Goal: Task Accomplishment & Management: Manage account settings

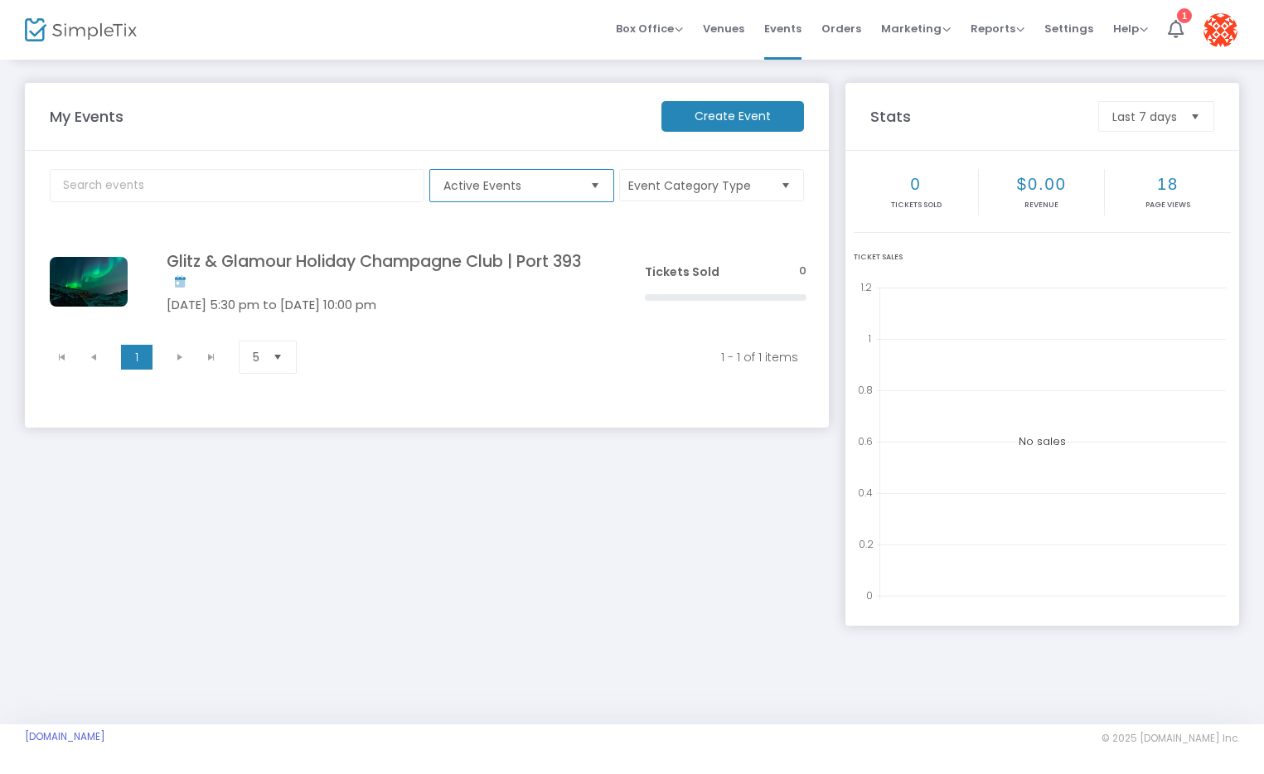
click at [546, 187] on span "Active Events" at bounding box center [509, 185] width 133 height 17
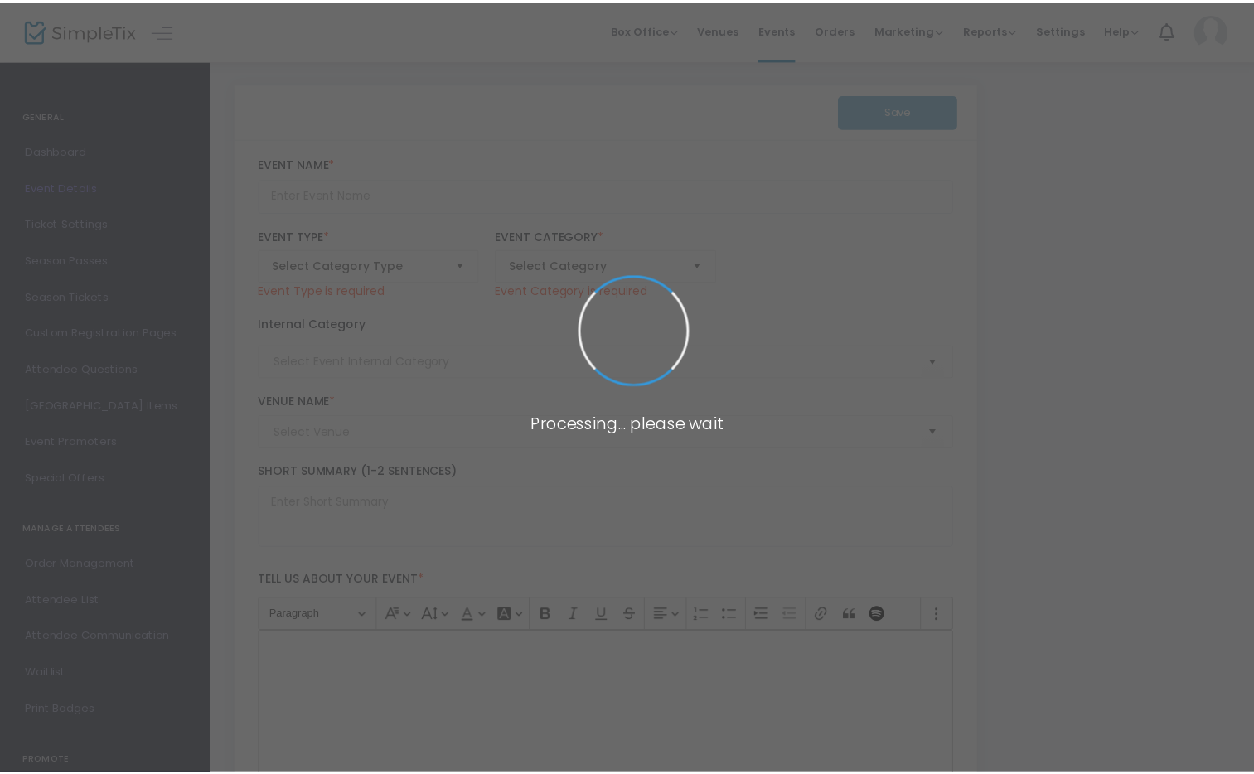
scroll to position [1815, 0]
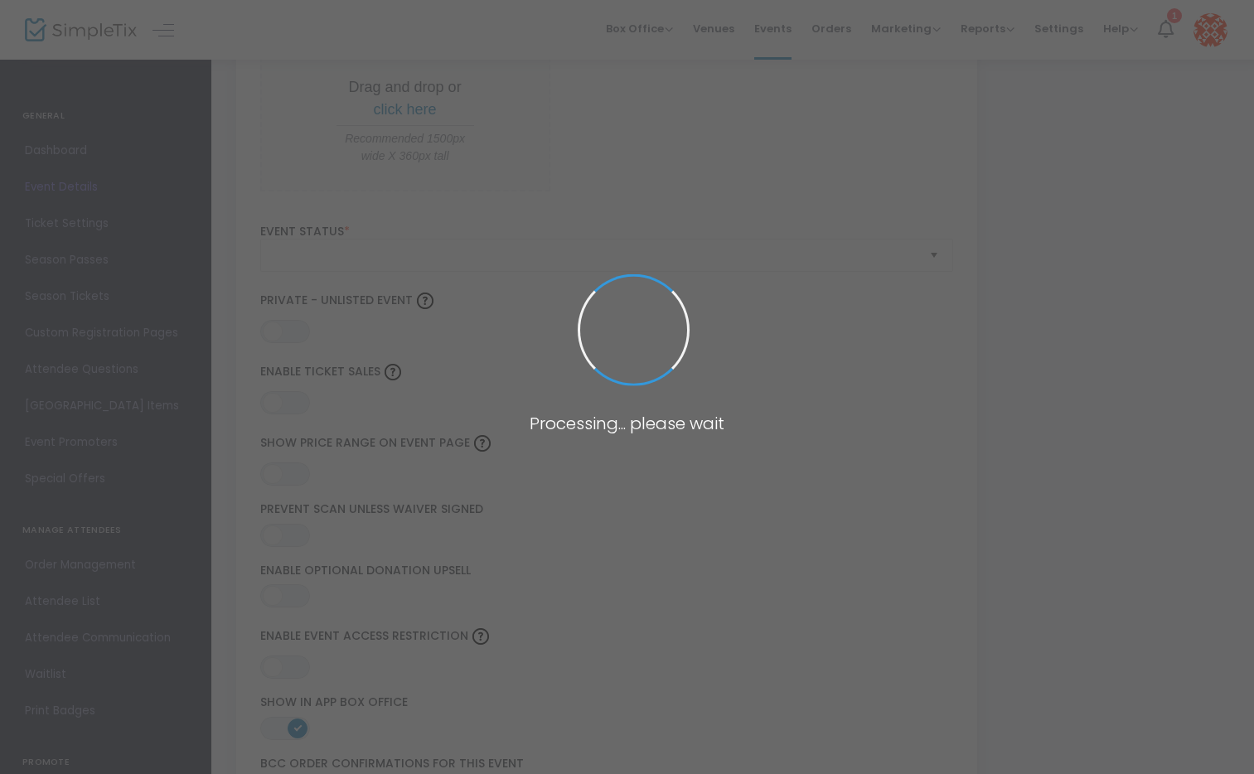
type input "Glitz & Glamour Holiday Champagne Club | Port 393"
type textarea "Join us for a festive Christmas Champagne Club! Enjoy a selection of champagnes…"
checkbox input "true"
type input "Buy Tickets"
type input "Port 393"
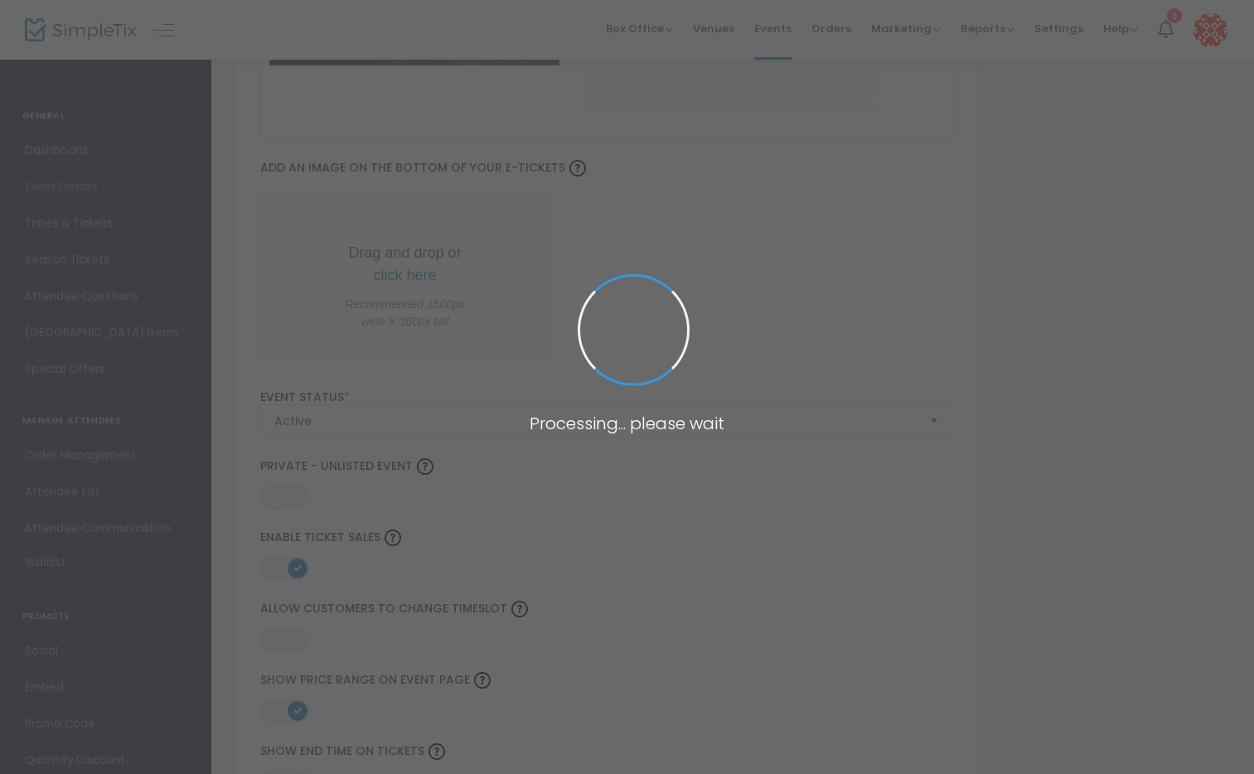
scroll to position [1838, 0]
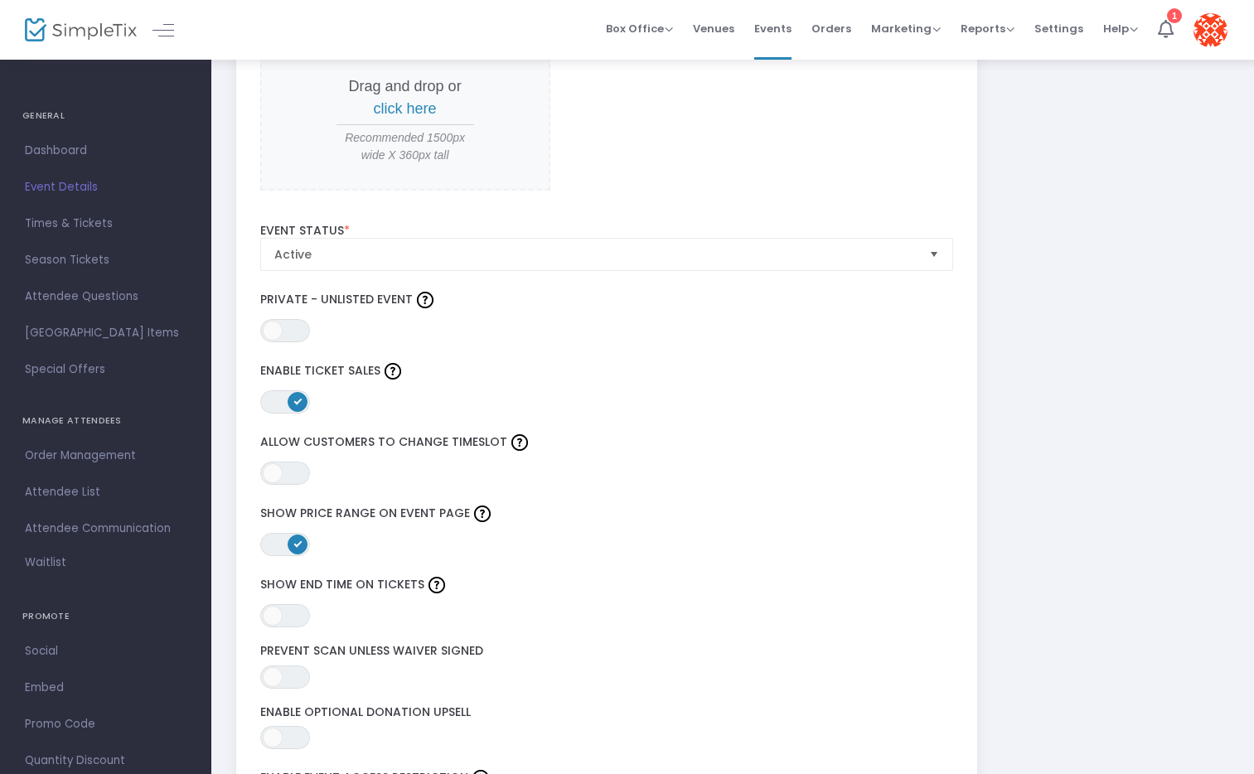
click at [92, 153] on span "Dashboard" at bounding box center [106, 151] width 162 height 22
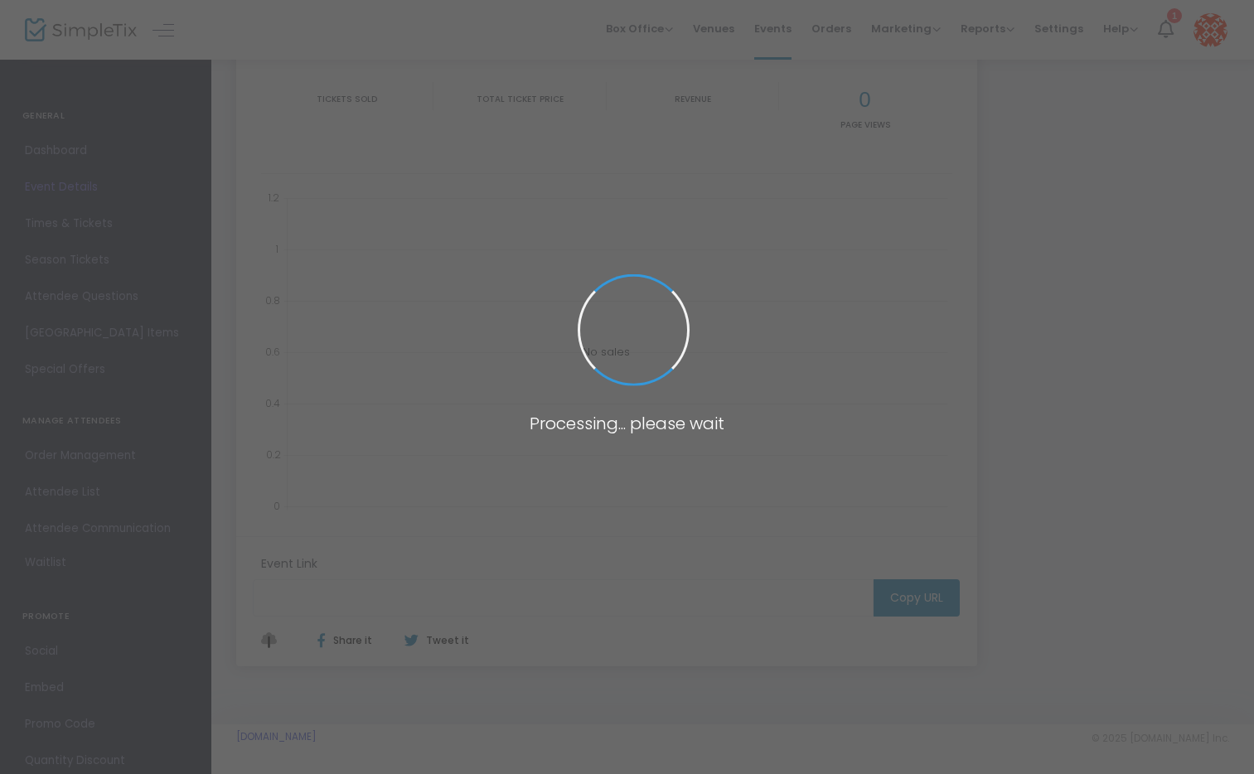
scroll to position [164, 0]
type input "https://www.simpletix.com/e/glitz-glamour-holiday-champagne-club-port-tickets-2…"
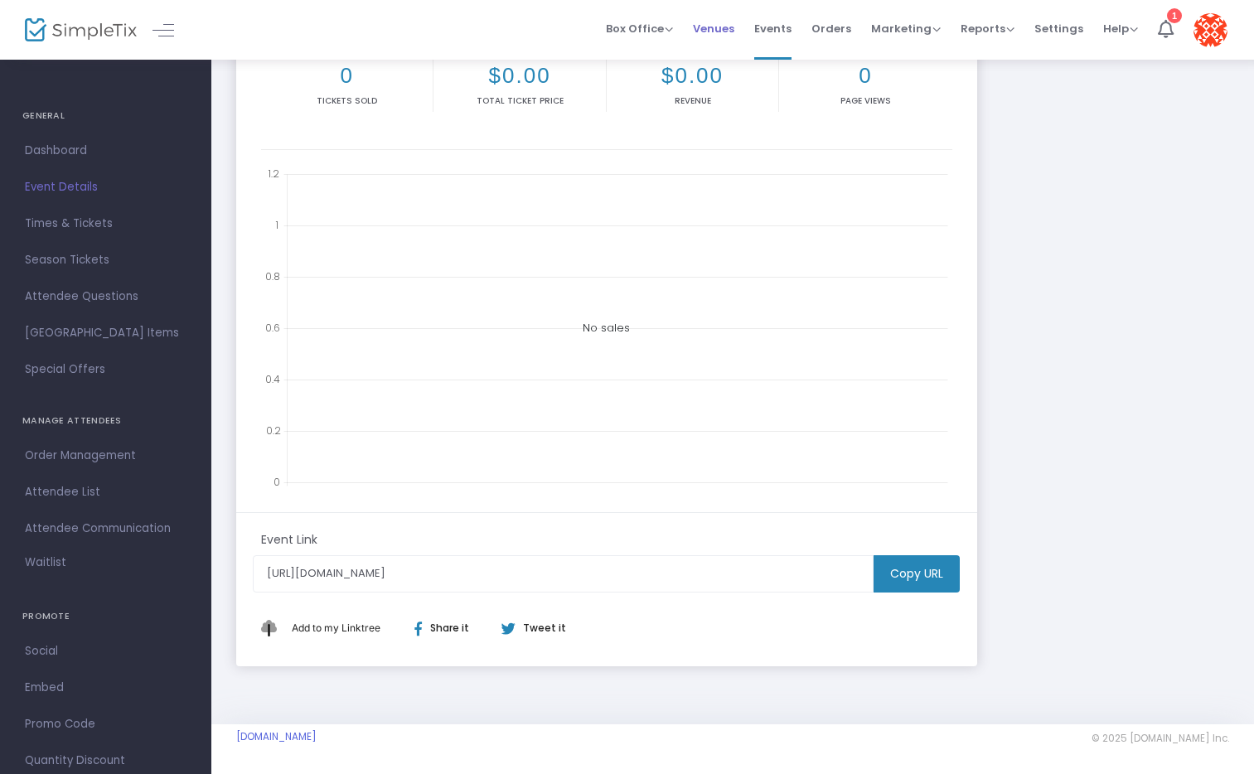
click at [725, 32] on span "Venues" at bounding box center [713, 28] width 41 height 42
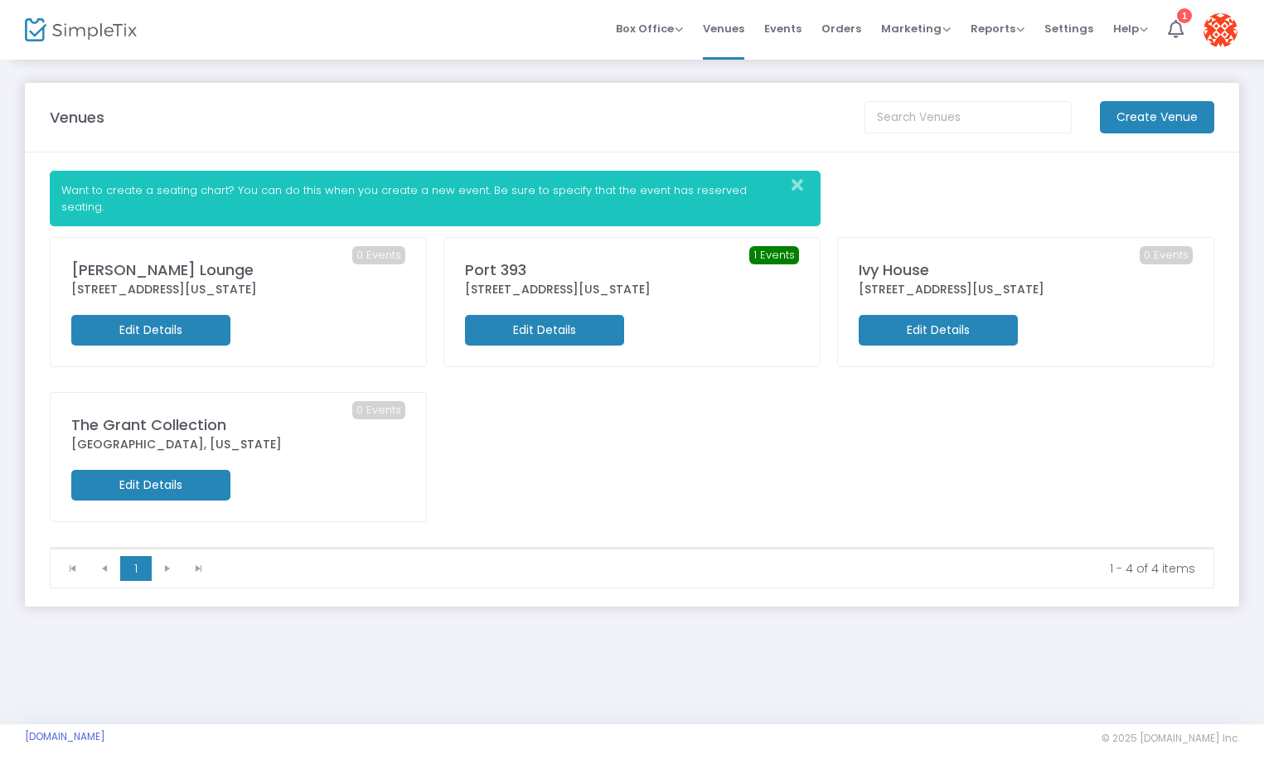
click at [606, 315] on m-button "Edit Details" at bounding box center [544, 330] width 159 height 31
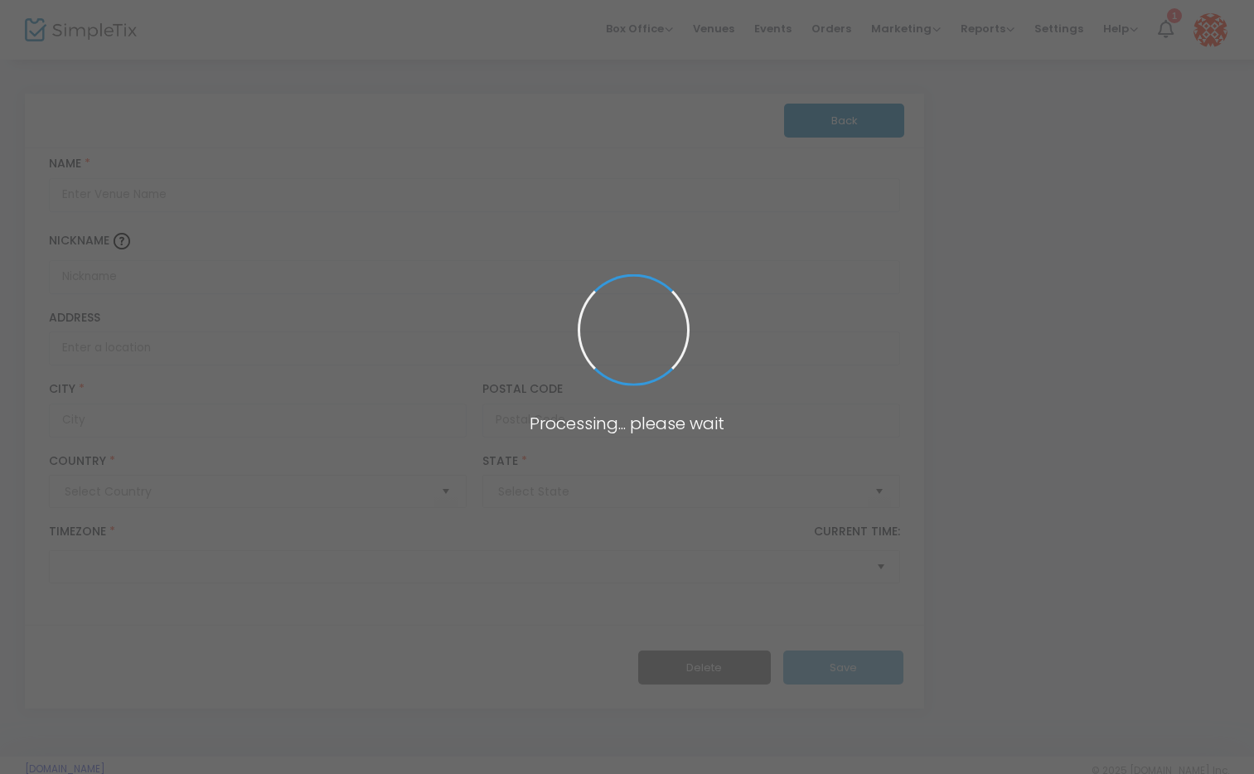
type input "Pakistan"
type input "Port 393"
type input "393 Cleveland Avenue"
type input "Holland"
type input "49423"
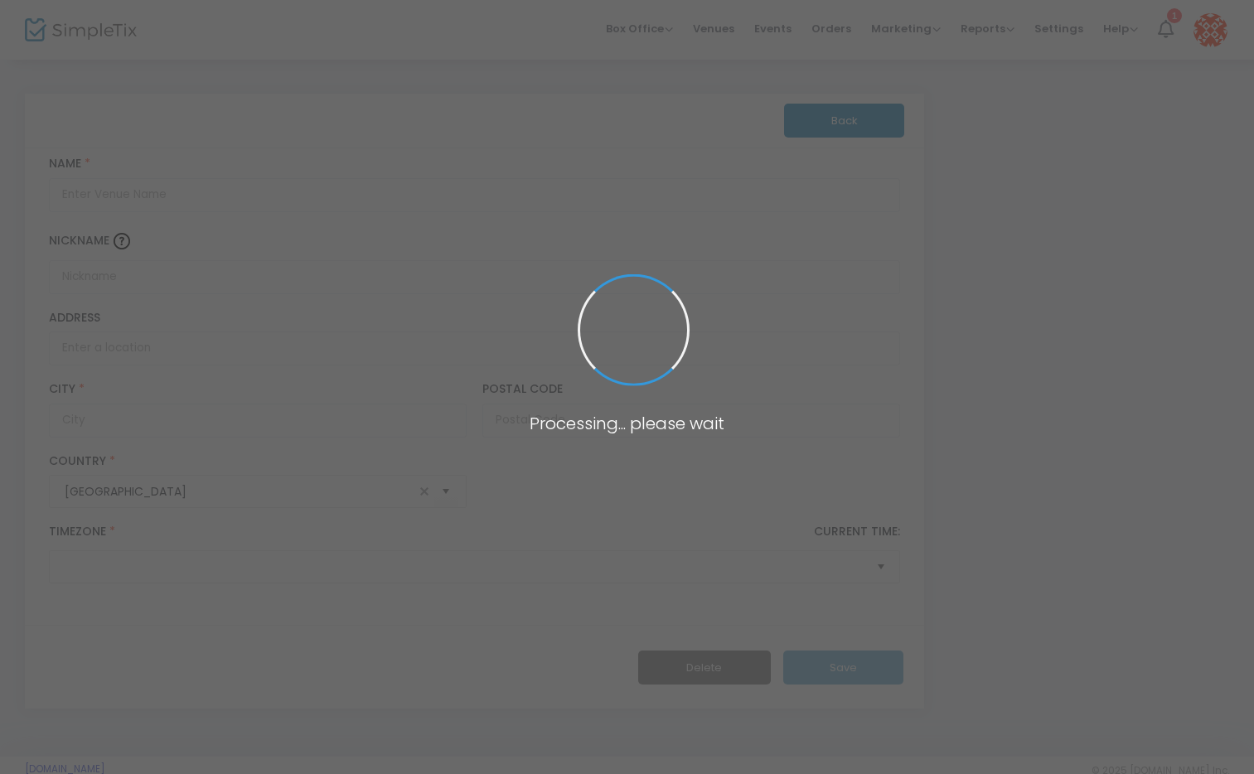
type input "United States"
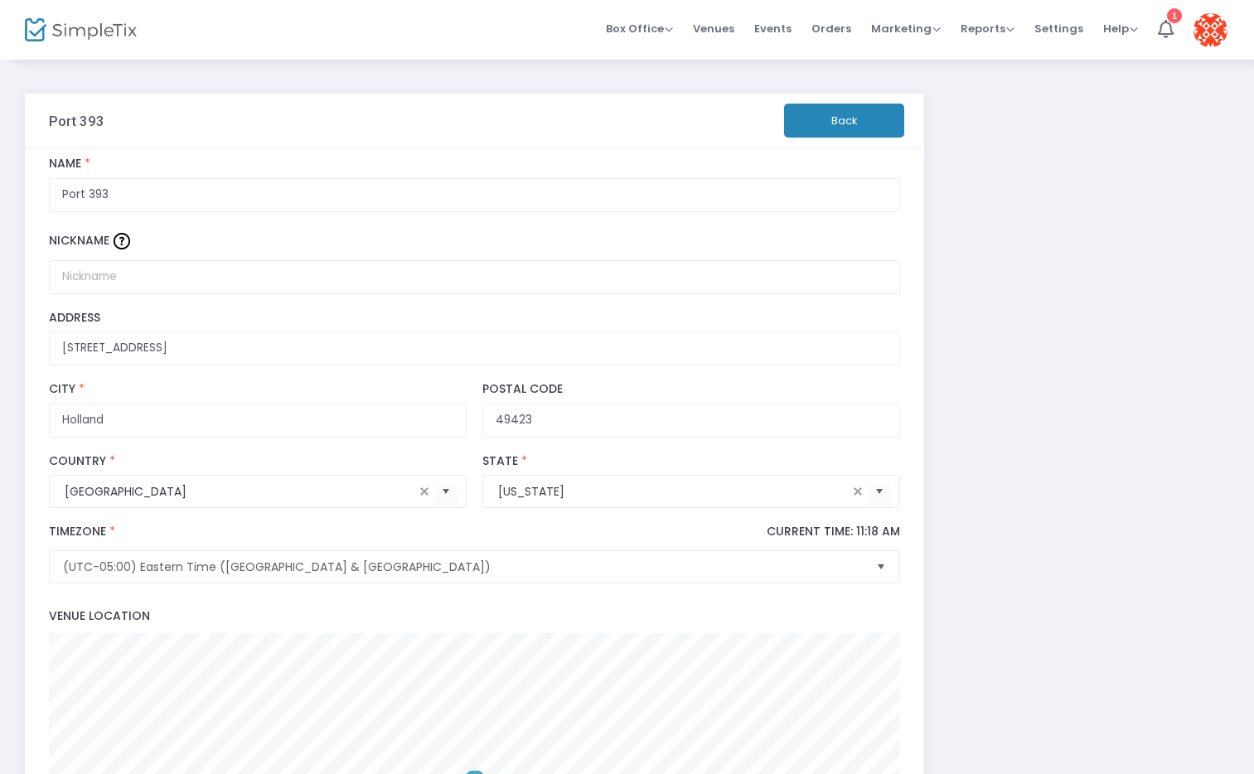
click at [838, 99] on div "Port 393 Back" at bounding box center [475, 121] width 852 height 54
click at [841, 118] on button "Back" at bounding box center [844, 121] width 120 height 34
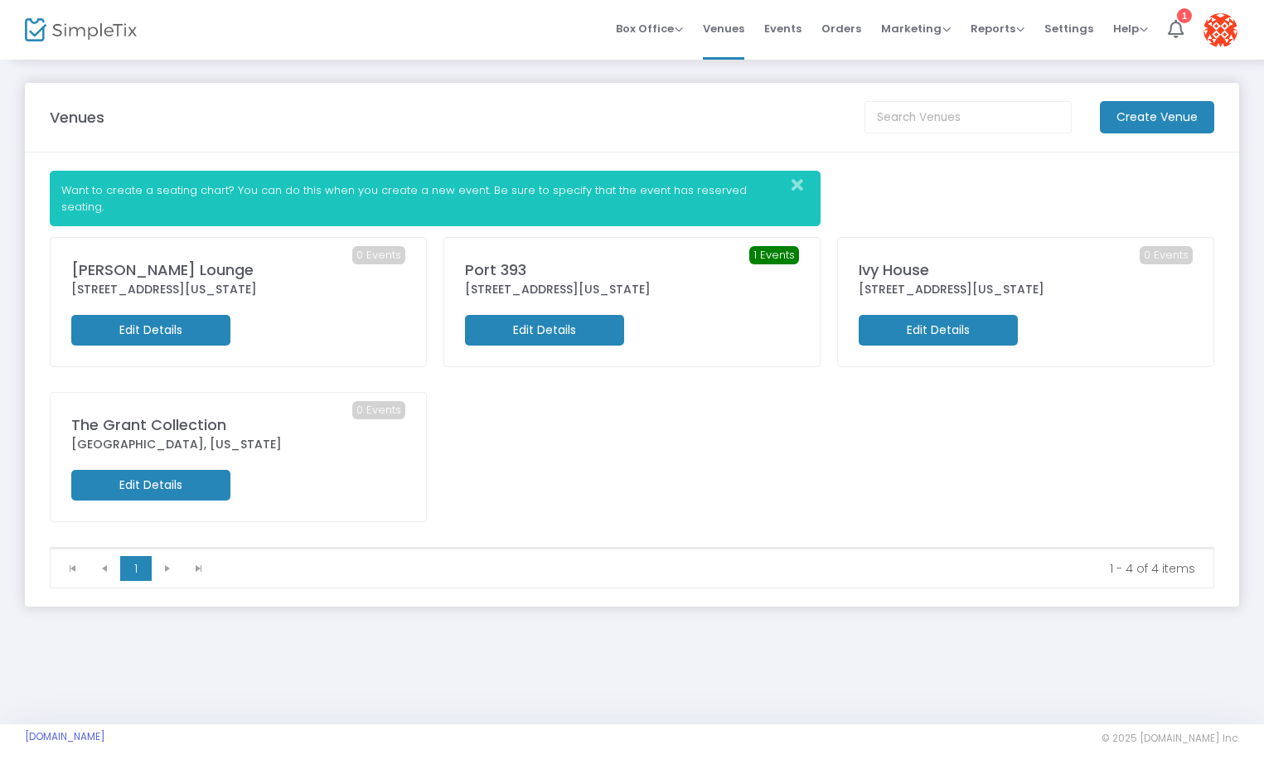
click at [506, 259] on div "Port 393" at bounding box center [632, 270] width 334 height 22
click at [779, 29] on span "Events" at bounding box center [782, 28] width 37 height 42
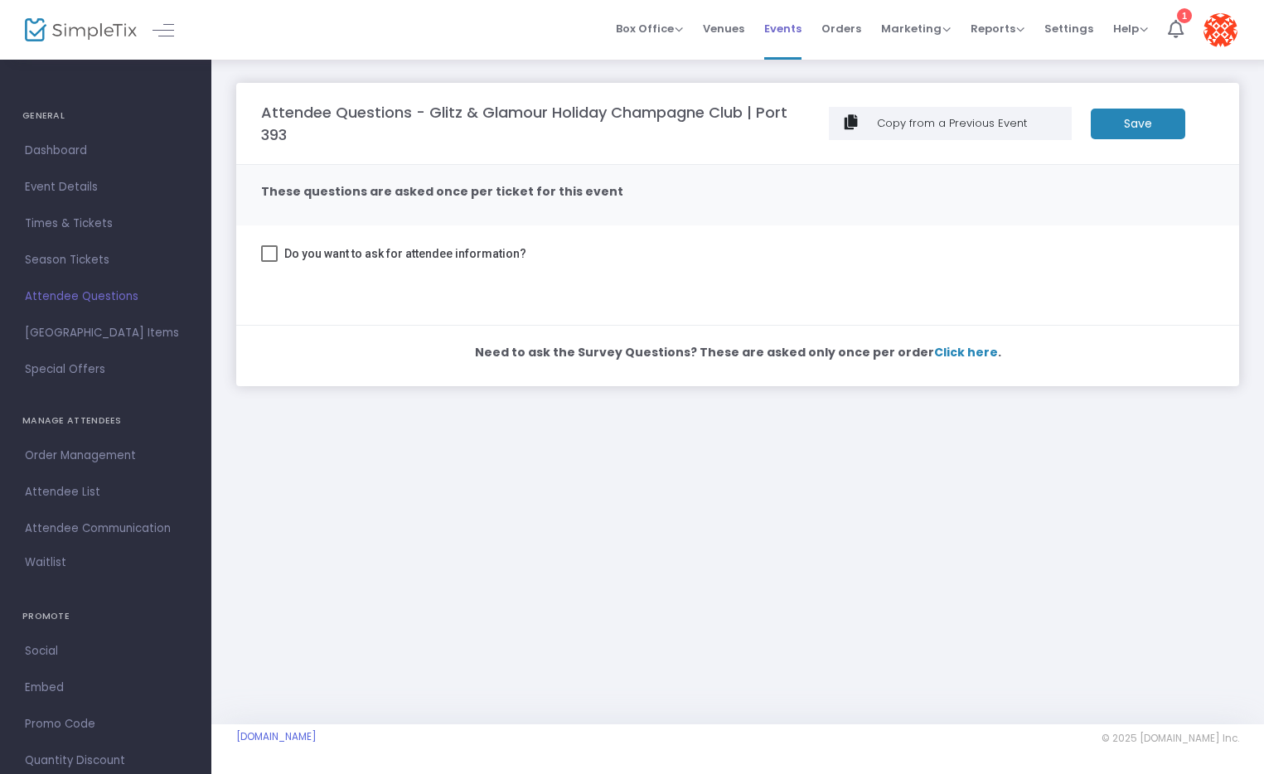
click at [790, 31] on span "Events" at bounding box center [782, 28] width 37 height 42
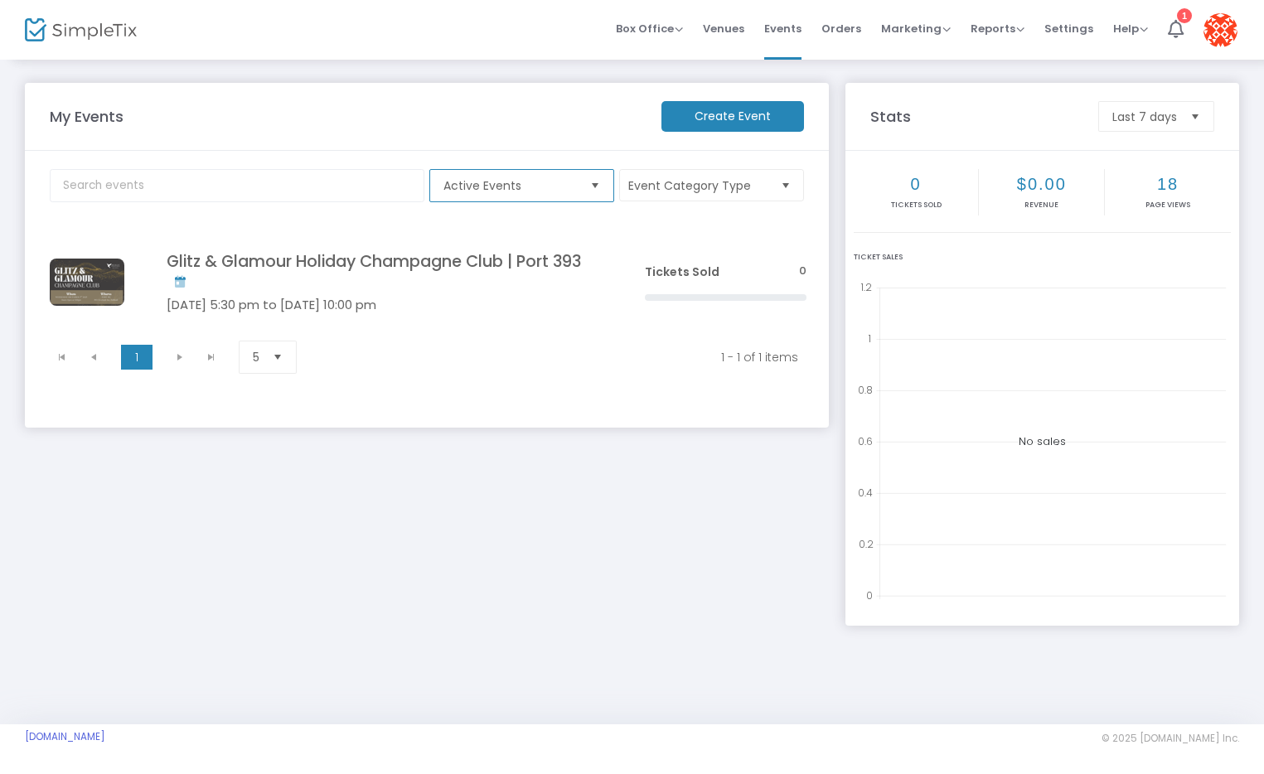
click at [511, 193] on span "Active Events" at bounding box center [509, 185] width 133 height 17
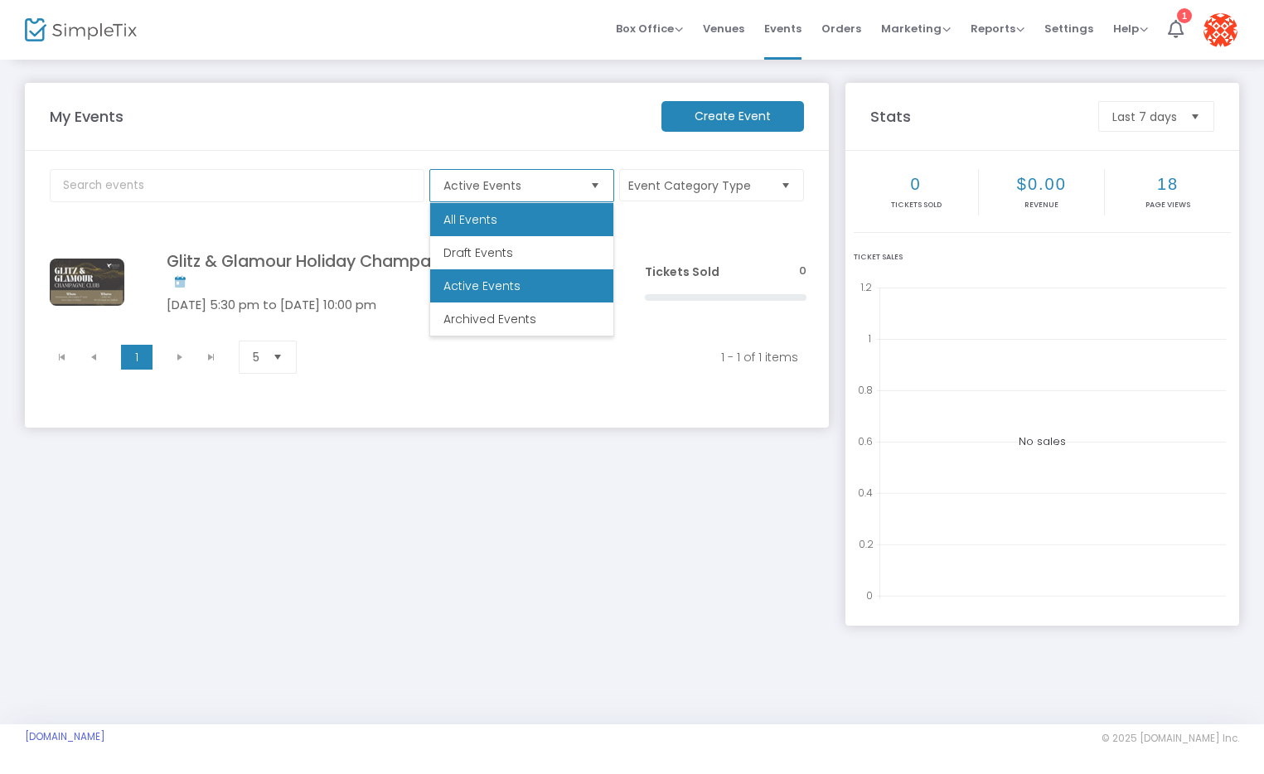
click at [505, 224] on li "All Events" at bounding box center [521, 219] width 183 height 33
